Goal: Task Accomplishment & Management: Manage account settings

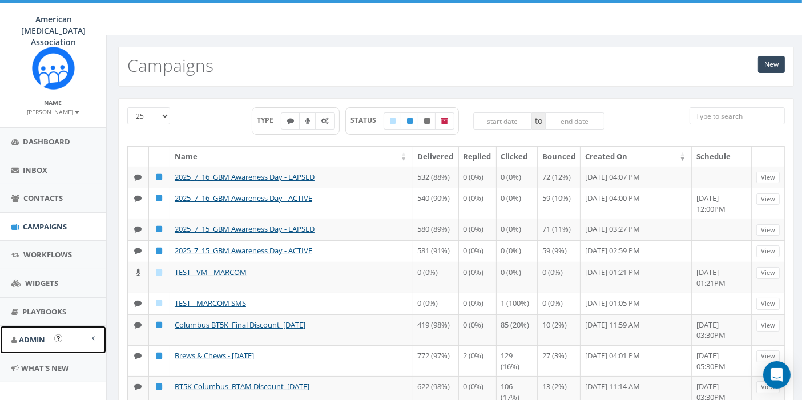
click at [33, 335] on span "Admin" at bounding box center [32, 340] width 26 height 10
click at [38, 365] on link "Account" at bounding box center [53, 366] width 106 height 22
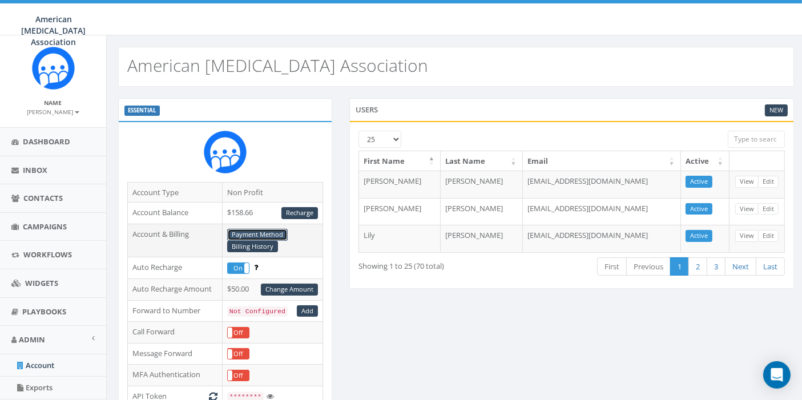
click at [268, 232] on link "Payment Method" at bounding box center [257, 235] width 61 height 12
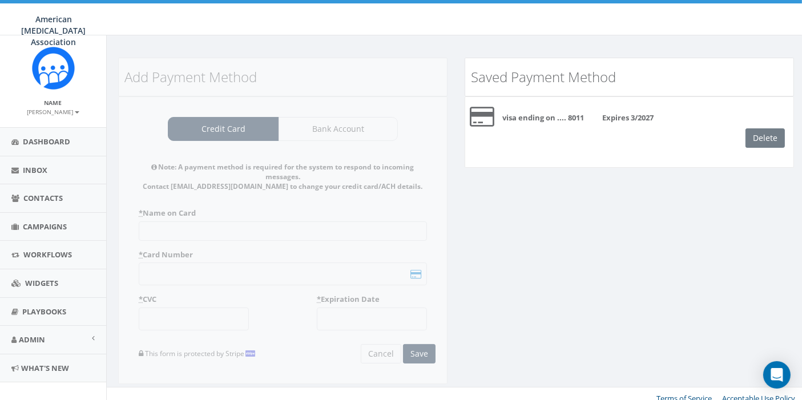
click at [766, 137] on div "Delete" at bounding box center [770, 137] width 48 height 19
click at [613, 111] on div "visa ending on .... 8011 Expires 3/2027" at bounding box center [643, 115] width 317 height 18
click at [601, 163] on div "visa ending on .... 8011 Expires 3/2027 Delete" at bounding box center [629, 132] width 329 height 71
click at [236, 128] on div "Add Payment Method Credit Card Bank Account Note: A payment method is required …" at bounding box center [283, 228] width 347 height 341
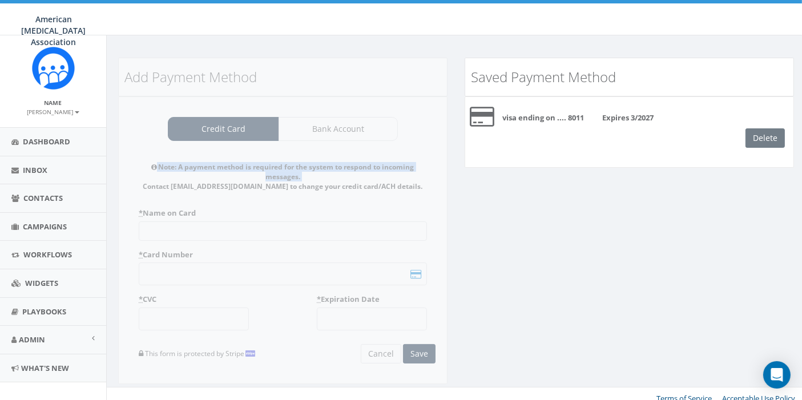
drag, startPoint x: 236, startPoint y: 128, endPoint x: 670, endPoint y: 105, distance: 434.6
click at [244, 126] on div "Add Payment Method Credit Card Bank Account Note: A payment method is required …" at bounding box center [283, 228] width 347 height 341
click at [764, 143] on div "Delete" at bounding box center [770, 137] width 48 height 19
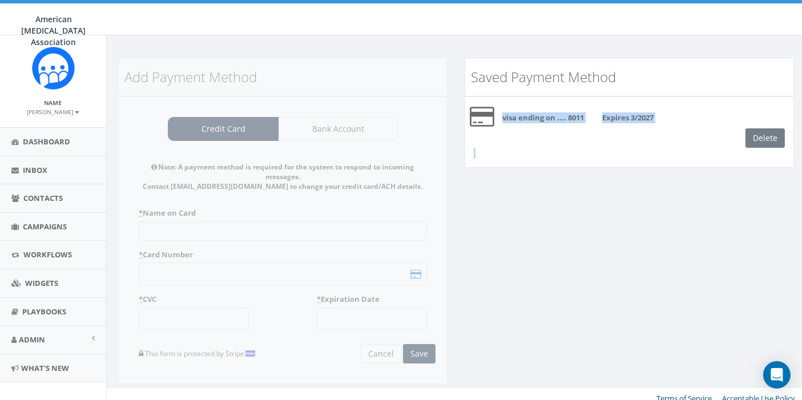
click at [764, 143] on div "Delete" at bounding box center [770, 137] width 48 height 19
click at [622, 264] on div "Add Payment Method Credit Card Bank Account Note: A payment method is required …" at bounding box center [456, 228] width 693 height 341
click at [534, 115] on b "visa ending on .... 8011" at bounding box center [543, 117] width 82 height 10
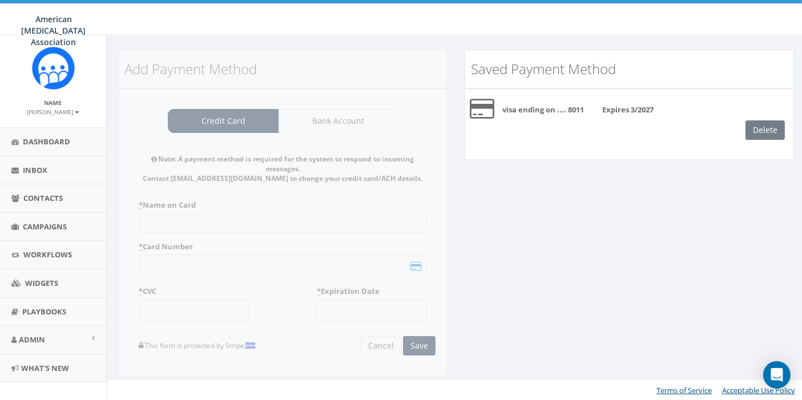
scroll to position [12, 0]
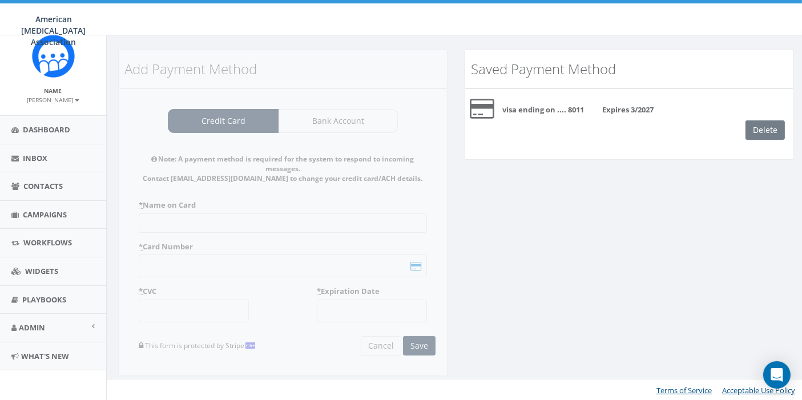
click at [654, 257] on div "Add Payment Method Credit Card Bank Account Note: A payment method is required …" at bounding box center [456, 220] width 693 height 341
click at [302, 130] on div "Add Payment Method Credit Card Bank Account Note: A payment method is required …" at bounding box center [283, 220] width 347 height 341
click at [208, 131] on div "Add Payment Method Credit Card Bank Account Note: A payment method is required …" at bounding box center [283, 220] width 347 height 341
click at [37, 324] on span "Admin" at bounding box center [32, 328] width 26 height 10
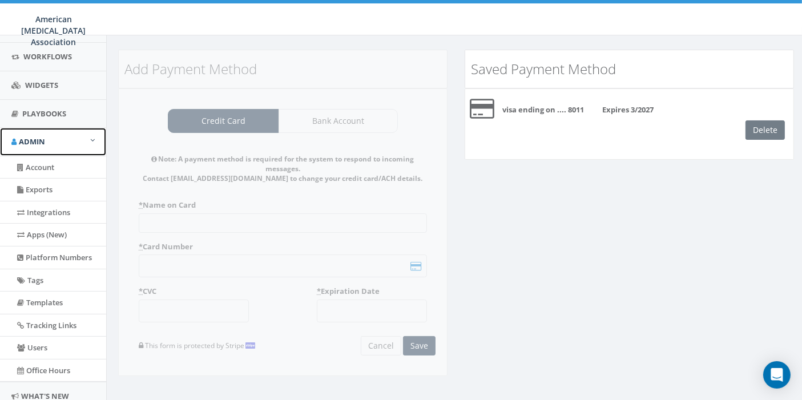
scroll to position [248, 0]
